Goal: Complete application form

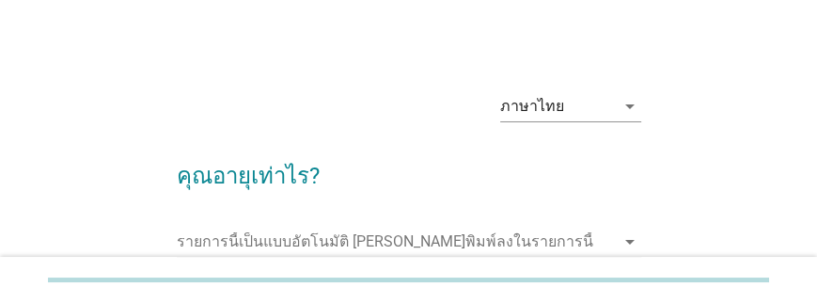
scroll to position [177, 0]
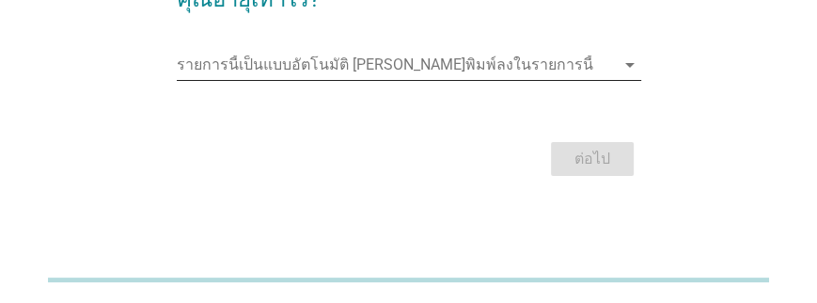
click at [516, 67] on input "รายการนี้เป็นแบบอัตโนมัติ คุณสามารถพิมพ์ลงในรายการนี้" at bounding box center [396, 65] width 438 height 30
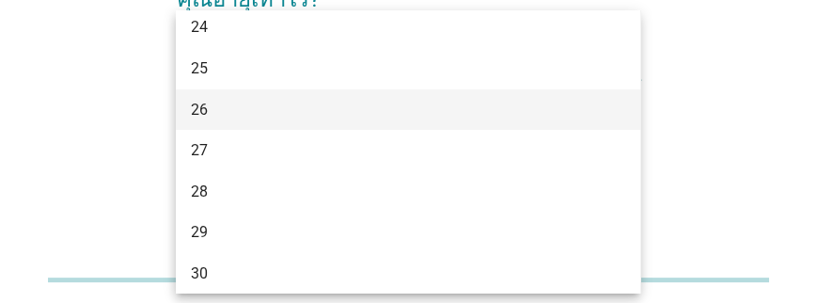
scroll to position [376, 0]
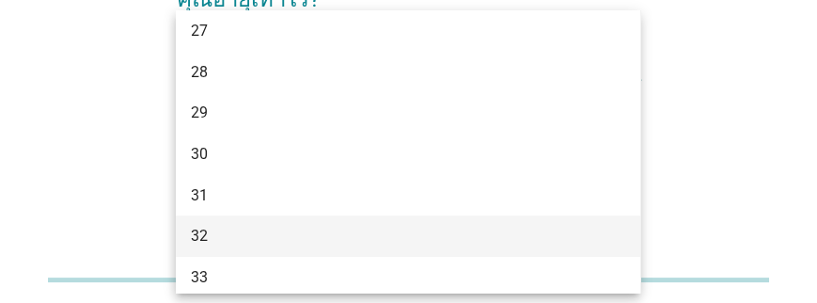
click at [216, 237] on div "32" at bounding box center [390, 236] width 399 height 23
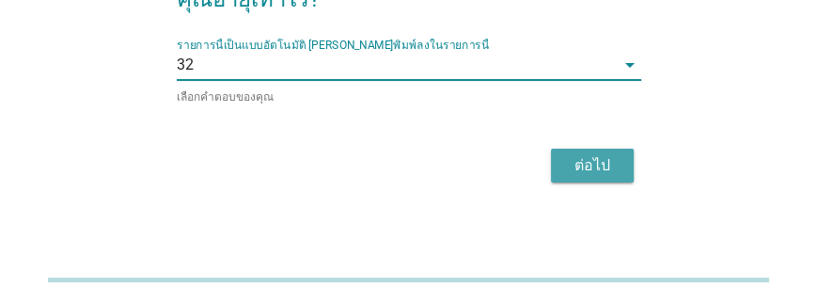
click at [585, 163] on div "ต่อไป" at bounding box center [592, 165] width 53 height 23
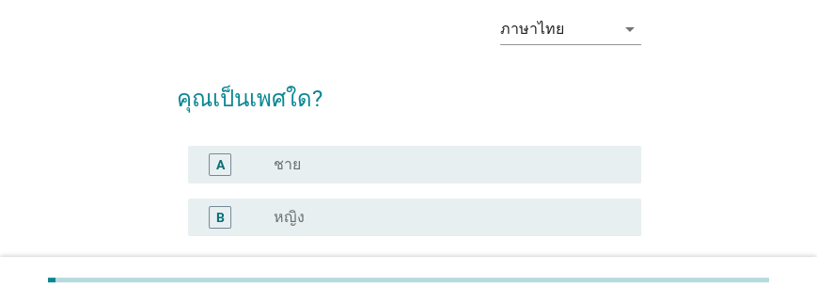
scroll to position [188, 0]
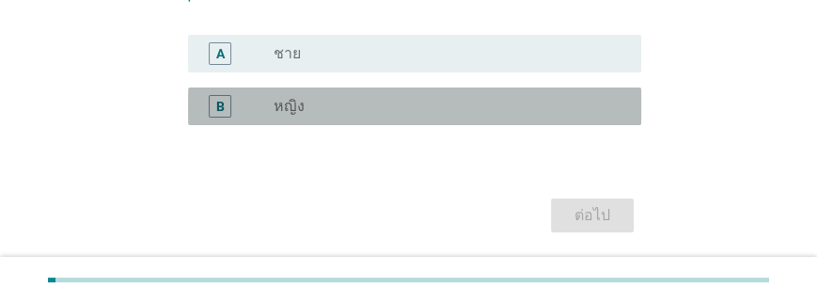
click at [406, 116] on div "radio_button_unchecked หญิง" at bounding box center [450, 106] width 352 height 23
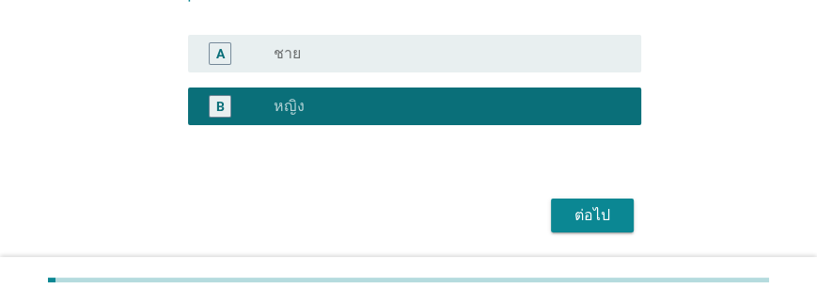
click at [566, 201] on button "ต่อไป" at bounding box center [592, 215] width 83 height 34
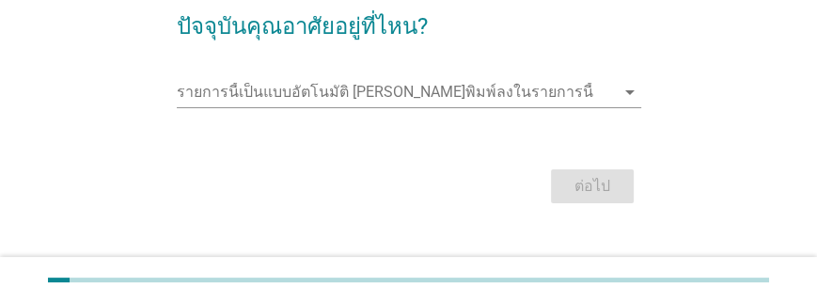
scroll to position [177, 0]
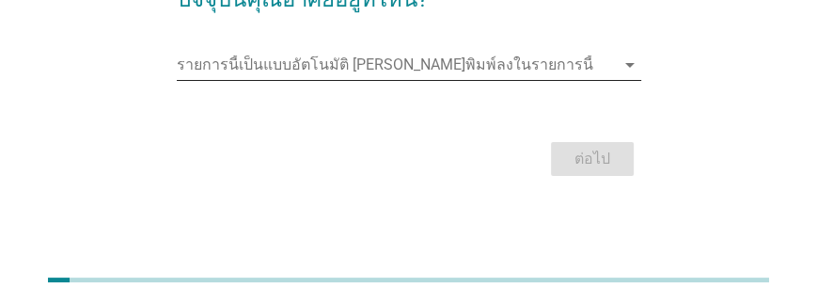
click at [404, 70] on input "รายการนี้เป็นแบบอัตโนมัติ คุณสามารถพิมพ์ลงในรายการนี้" at bounding box center [396, 65] width 438 height 30
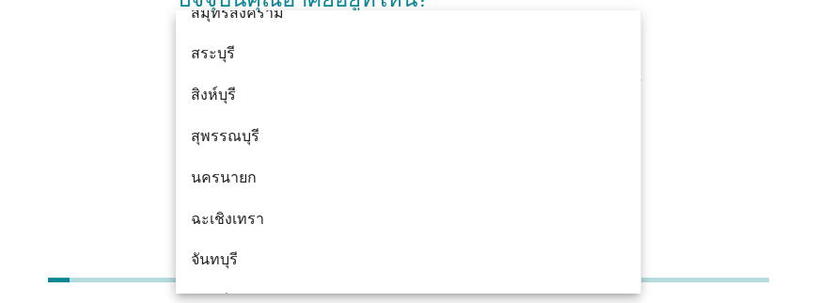
scroll to position [2068, 0]
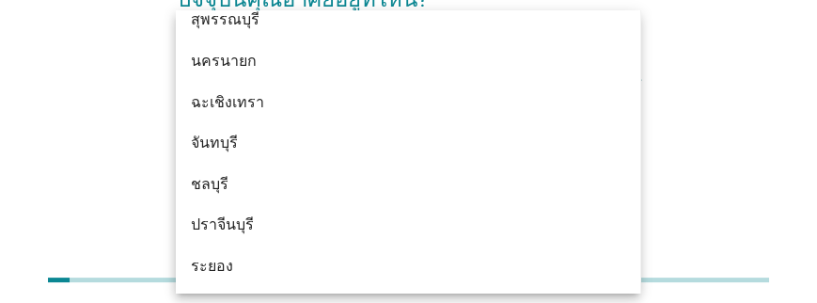
click at [252, 177] on div "ชลบุรี" at bounding box center [390, 183] width 399 height 23
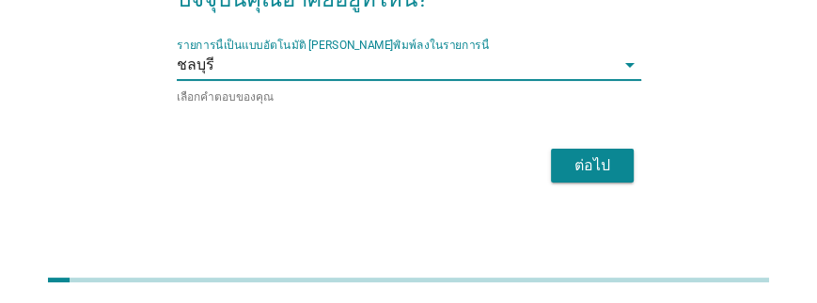
click at [590, 155] on div "ต่อไป" at bounding box center [592, 165] width 53 height 23
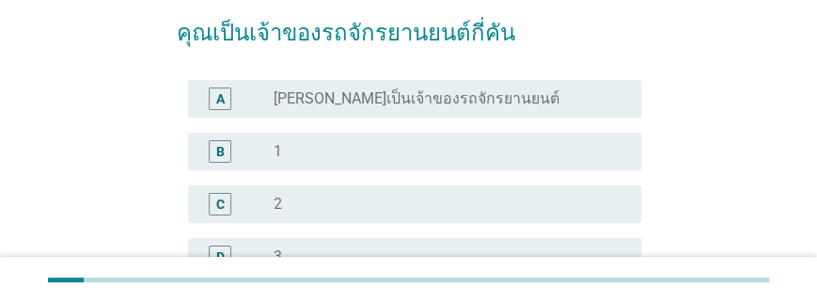
scroll to position [188, 0]
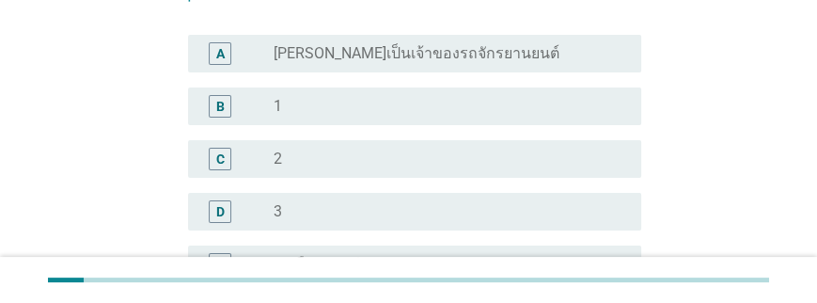
click at [524, 59] on div "radio_button_unchecked [PERSON_NAME]เป็นเจ้าของรถจักรยานยนต์" at bounding box center [442, 53] width 337 height 19
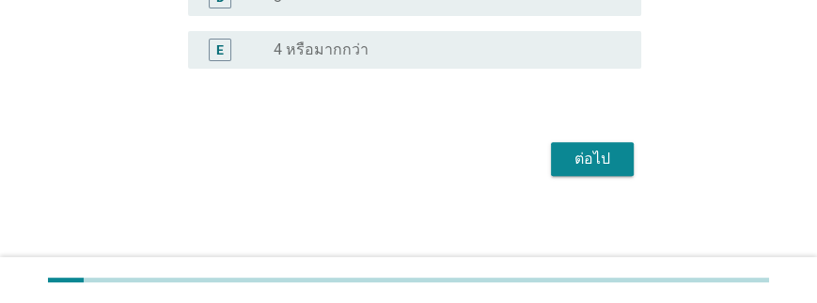
scroll to position [402, 0]
click at [599, 164] on div "ต่อไป" at bounding box center [592, 159] width 53 height 23
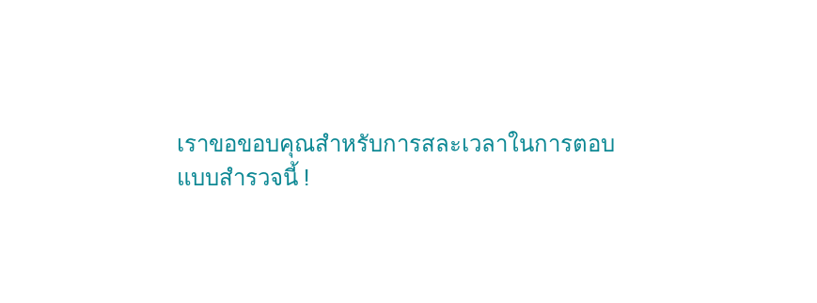
scroll to position [0, 0]
